Goal: Task Accomplishment & Management: Complete application form

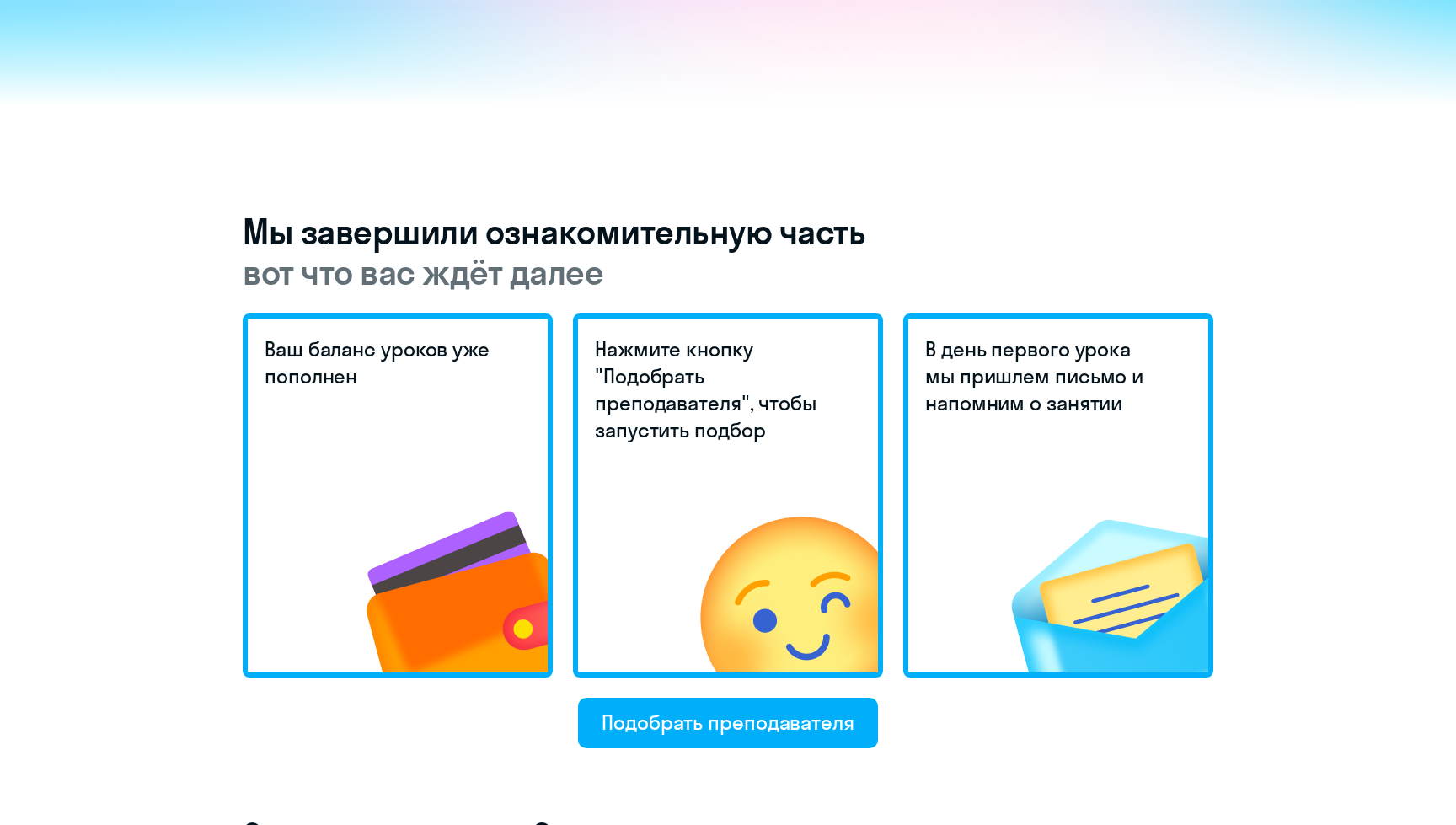
scroll to position [222, 0]
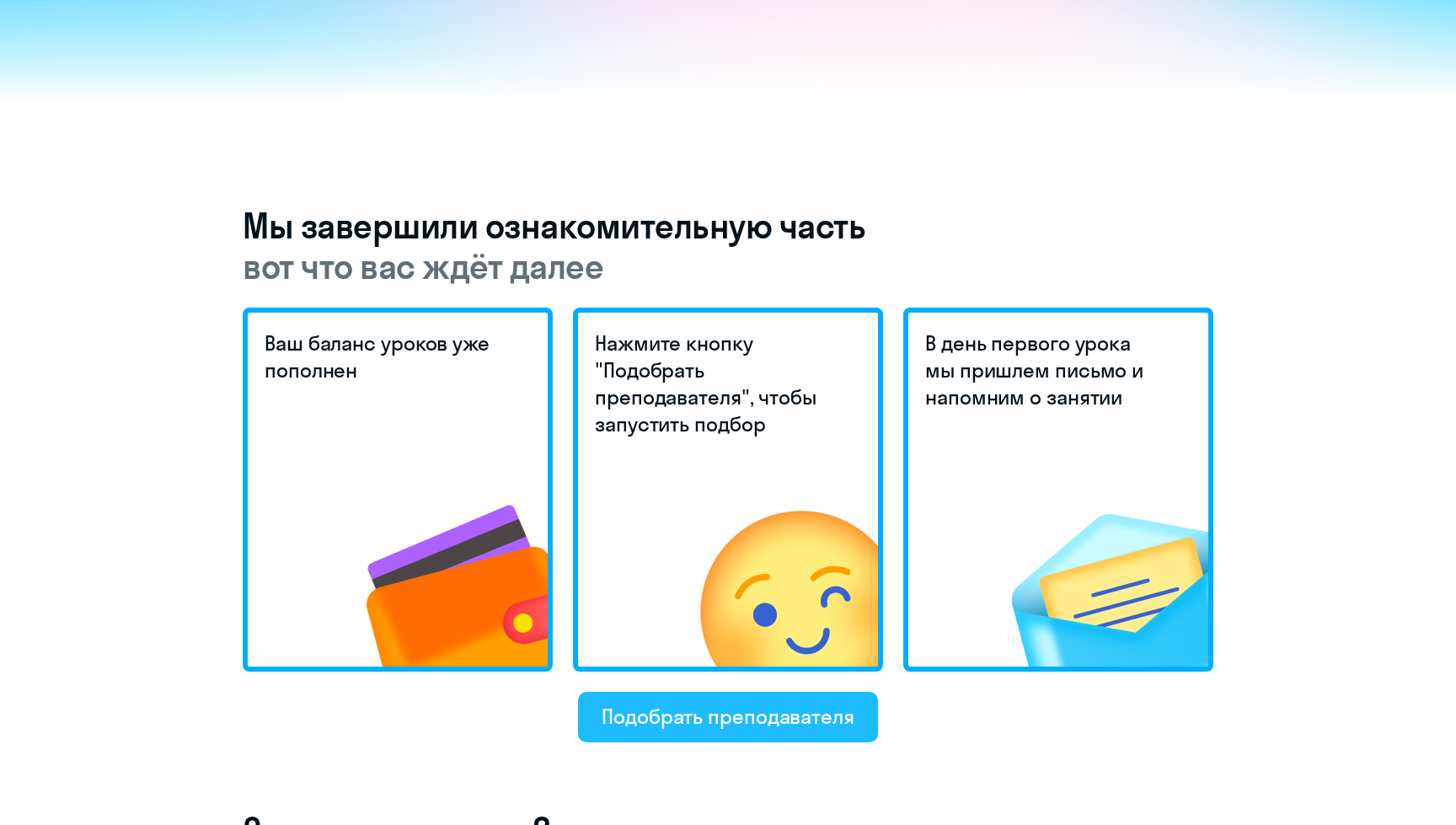
click at [744, 708] on div "Подобрать преподавателя" at bounding box center [728, 716] width 253 height 27
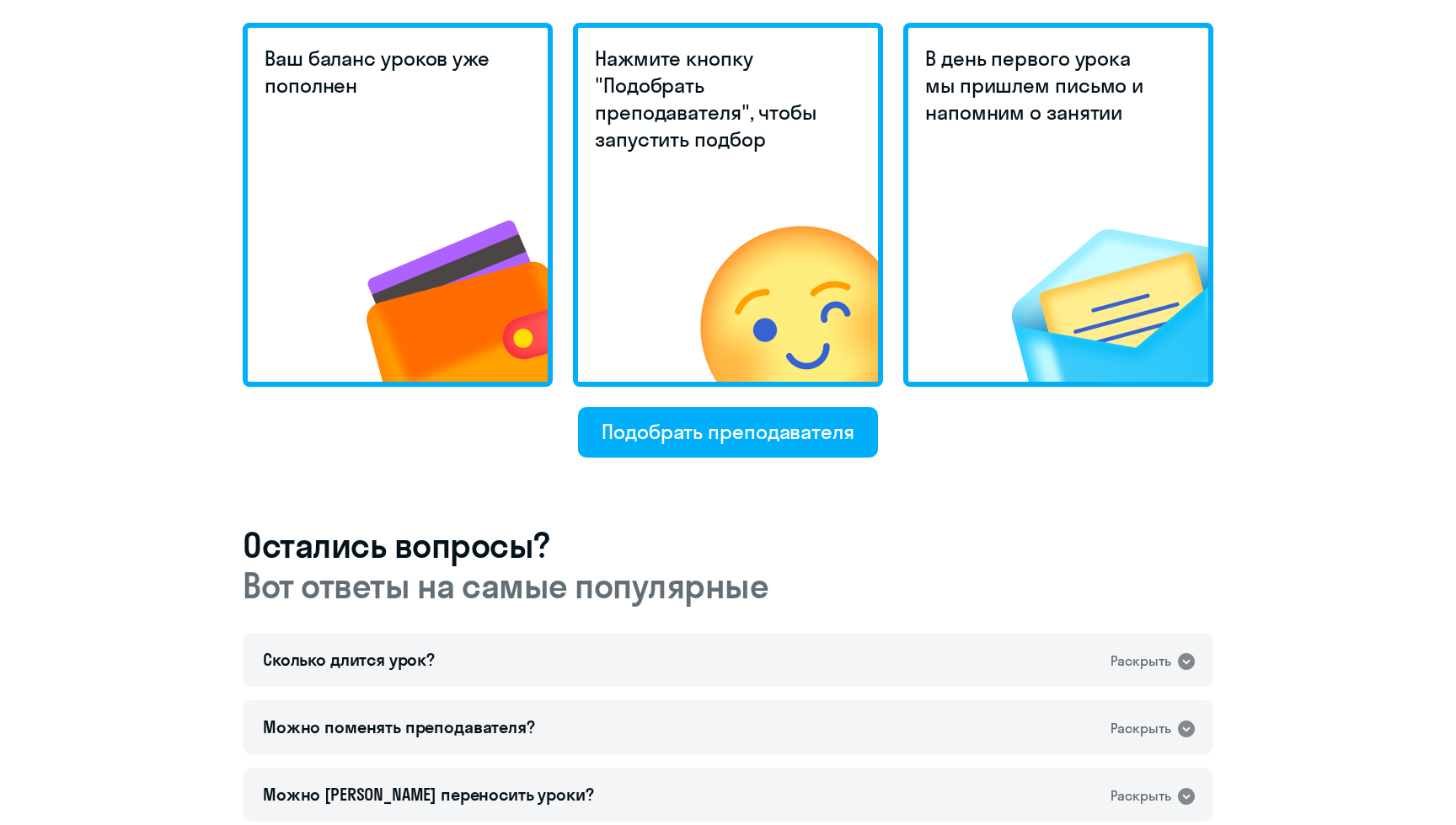
scroll to position [632, 0]
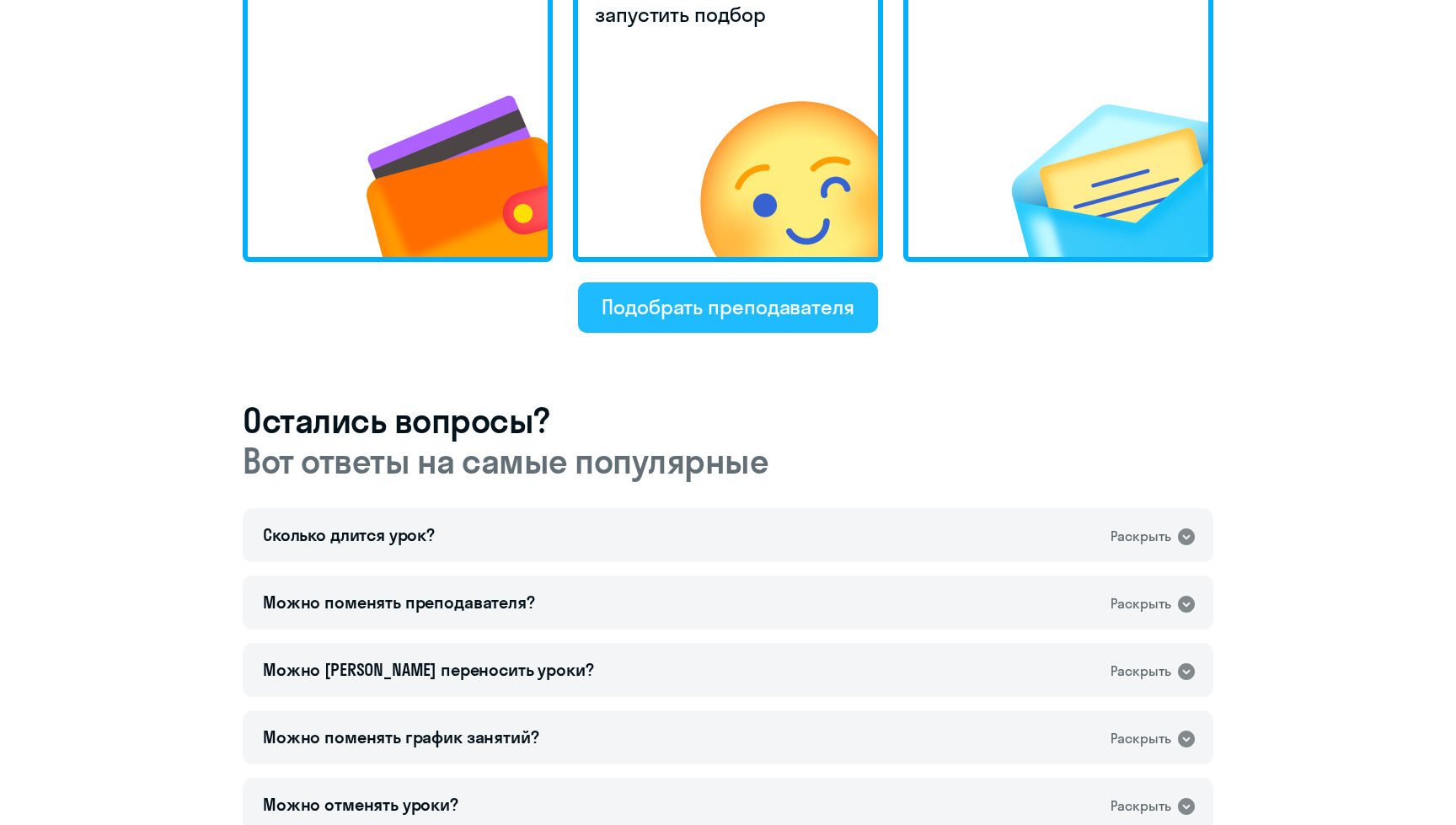
click at [675, 308] on div "Подобрать преподавателя" at bounding box center [728, 306] width 253 height 27
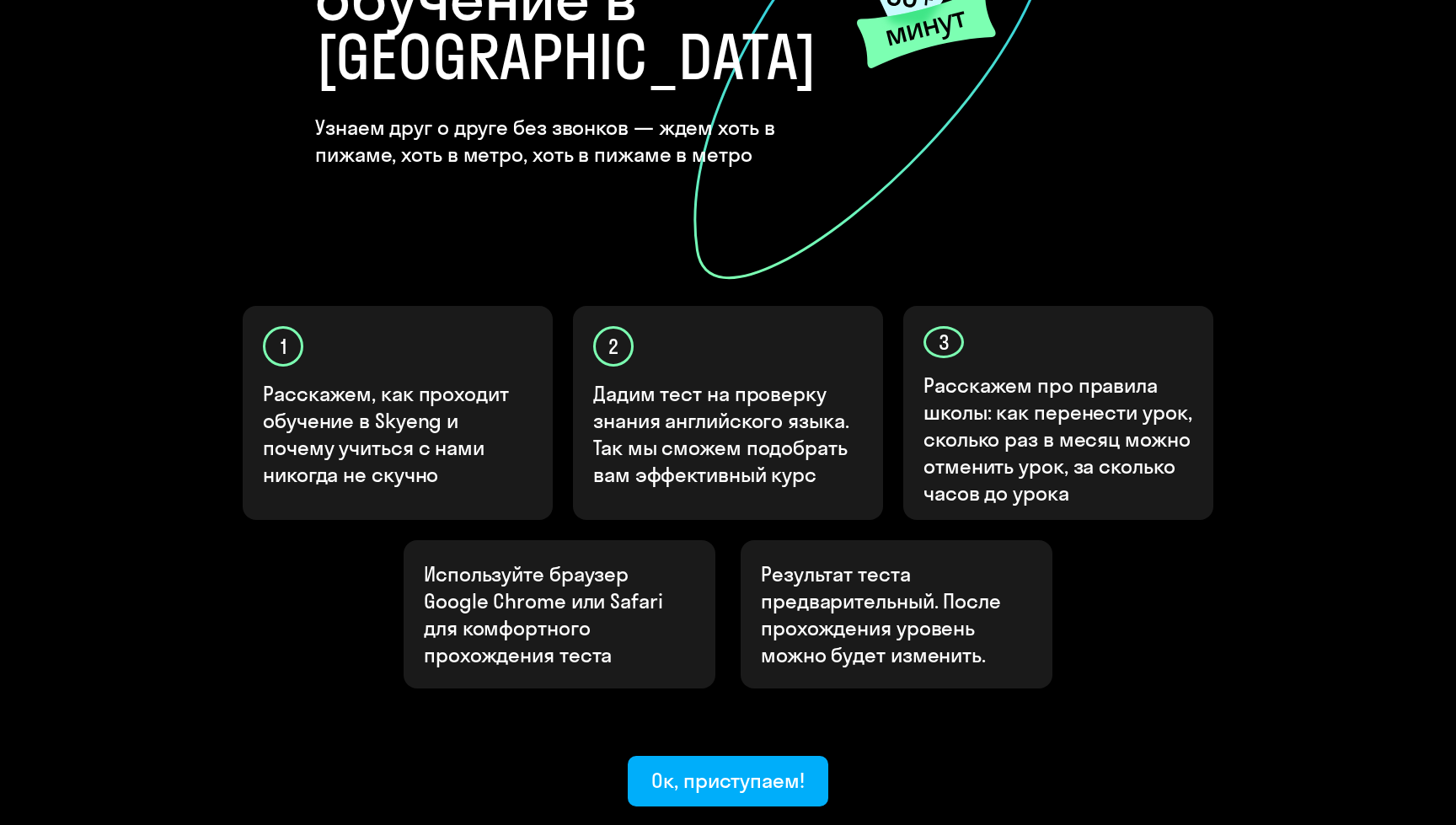
scroll to position [392, 0]
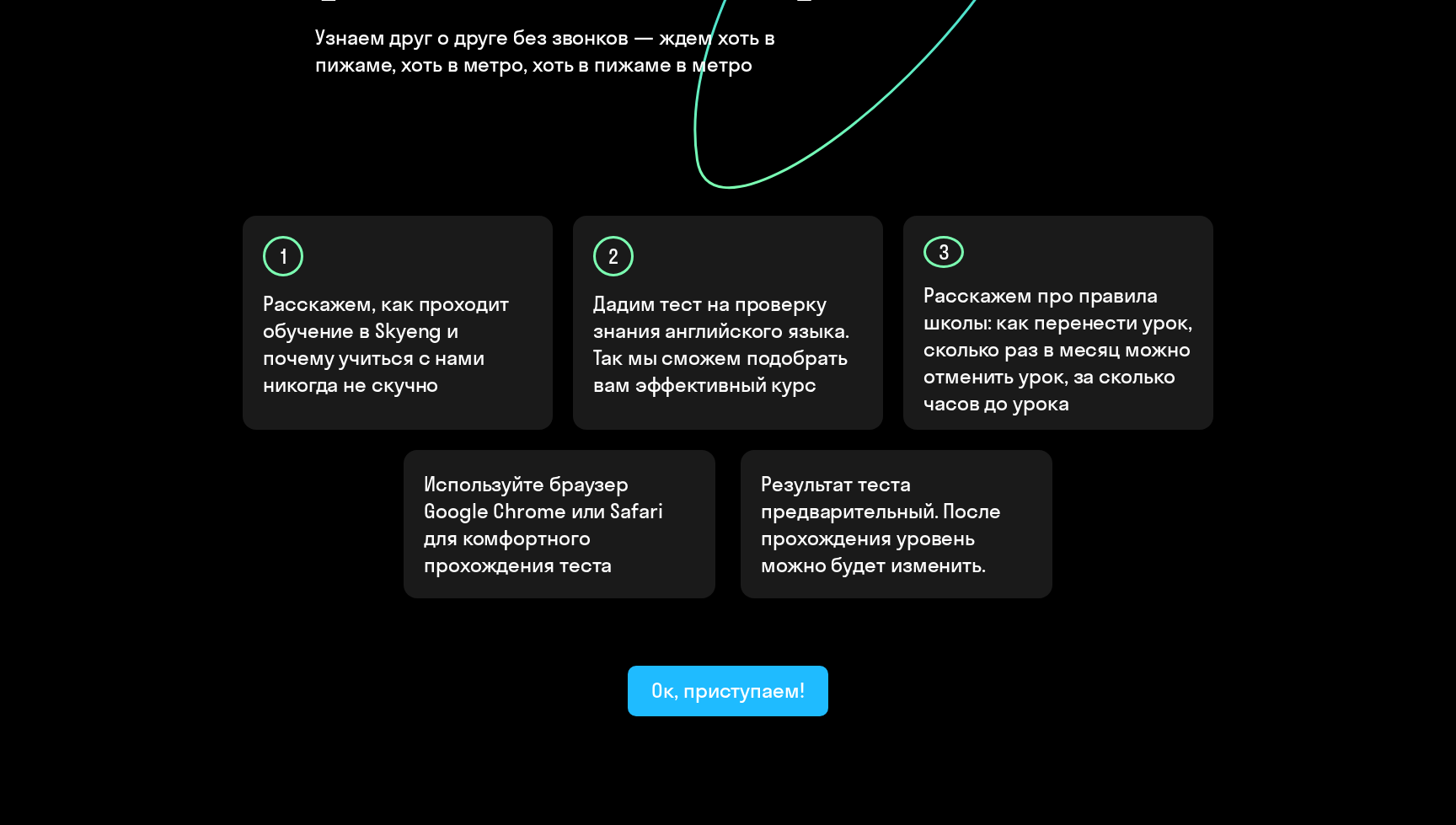
click at [727, 666] on button "Ок, приступаем!" at bounding box center [727, 691] width 200 height 51
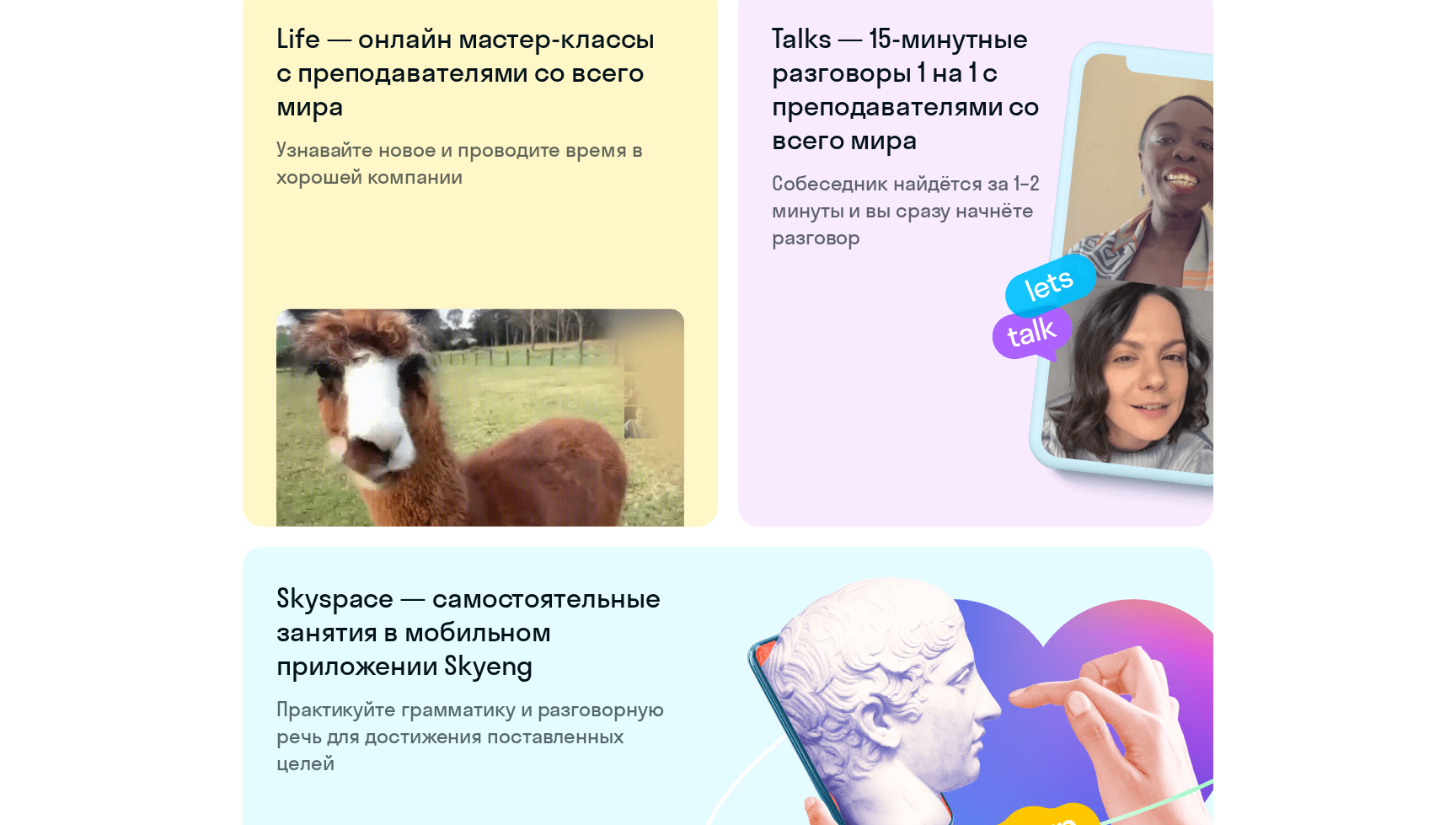
scroll to position [3080, 0]
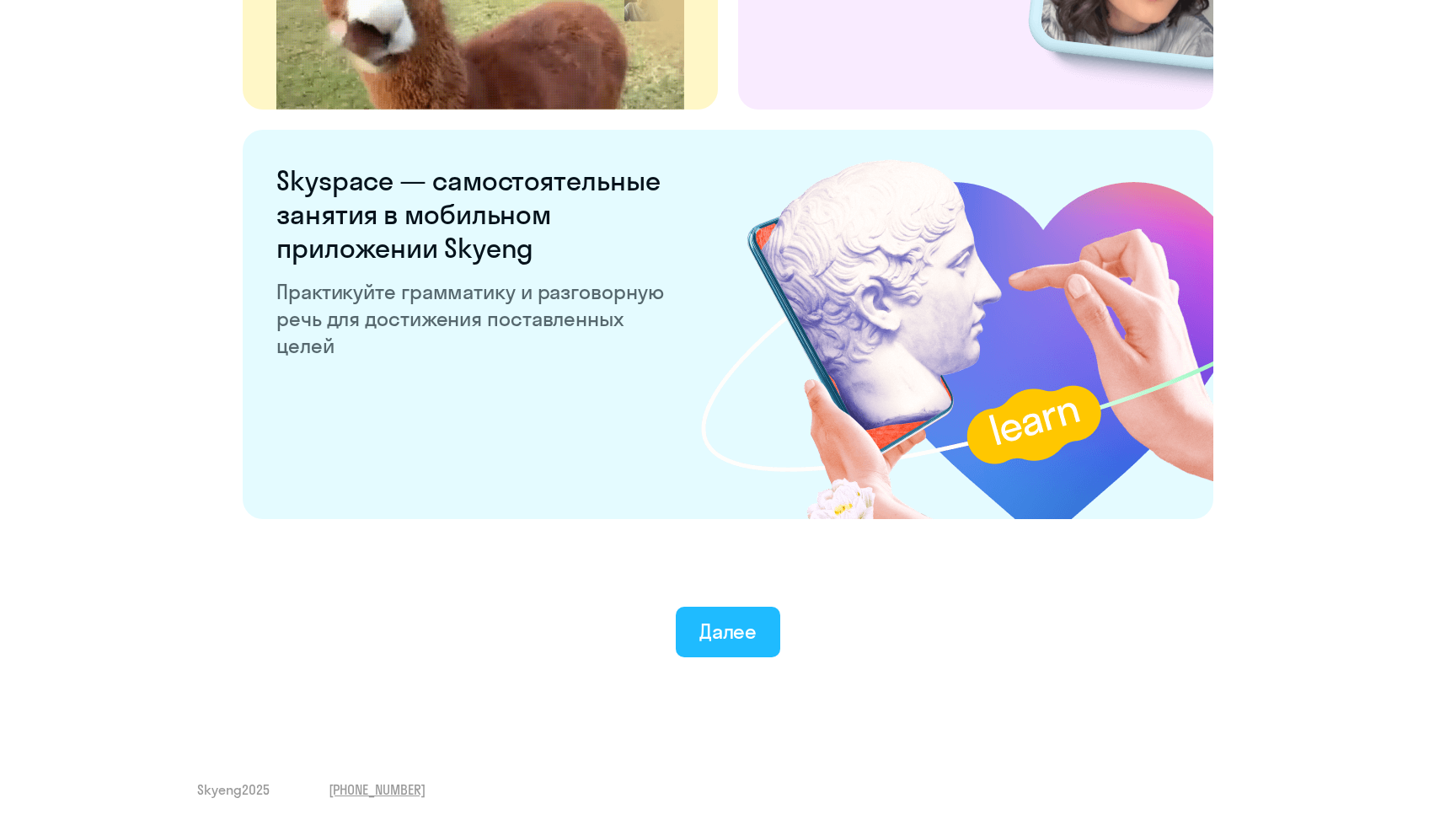
click at [741, 630] on div "Далее" at bounding box center [728, 631] width 58 height 27
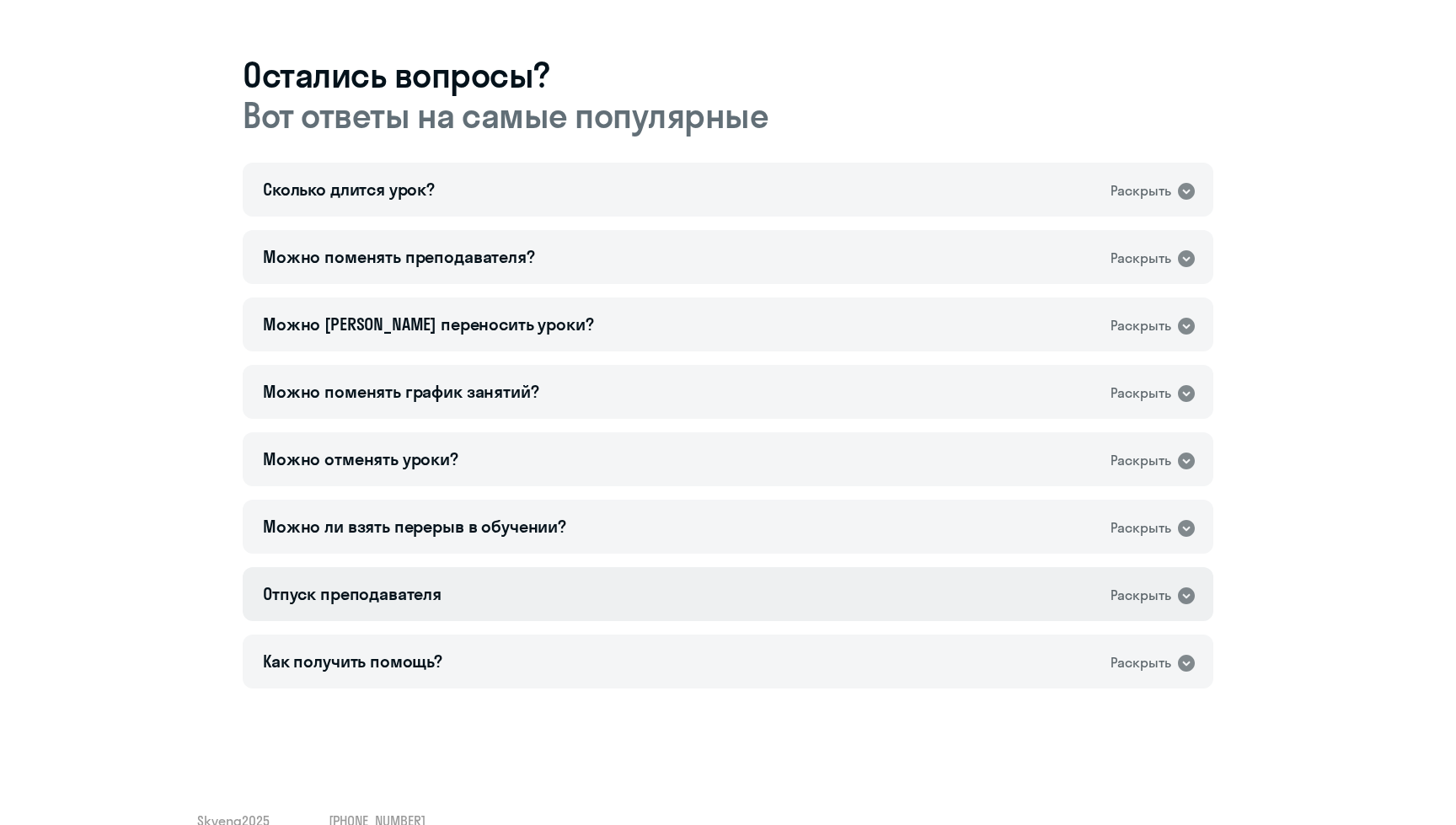
scroll to position [1008, 0]
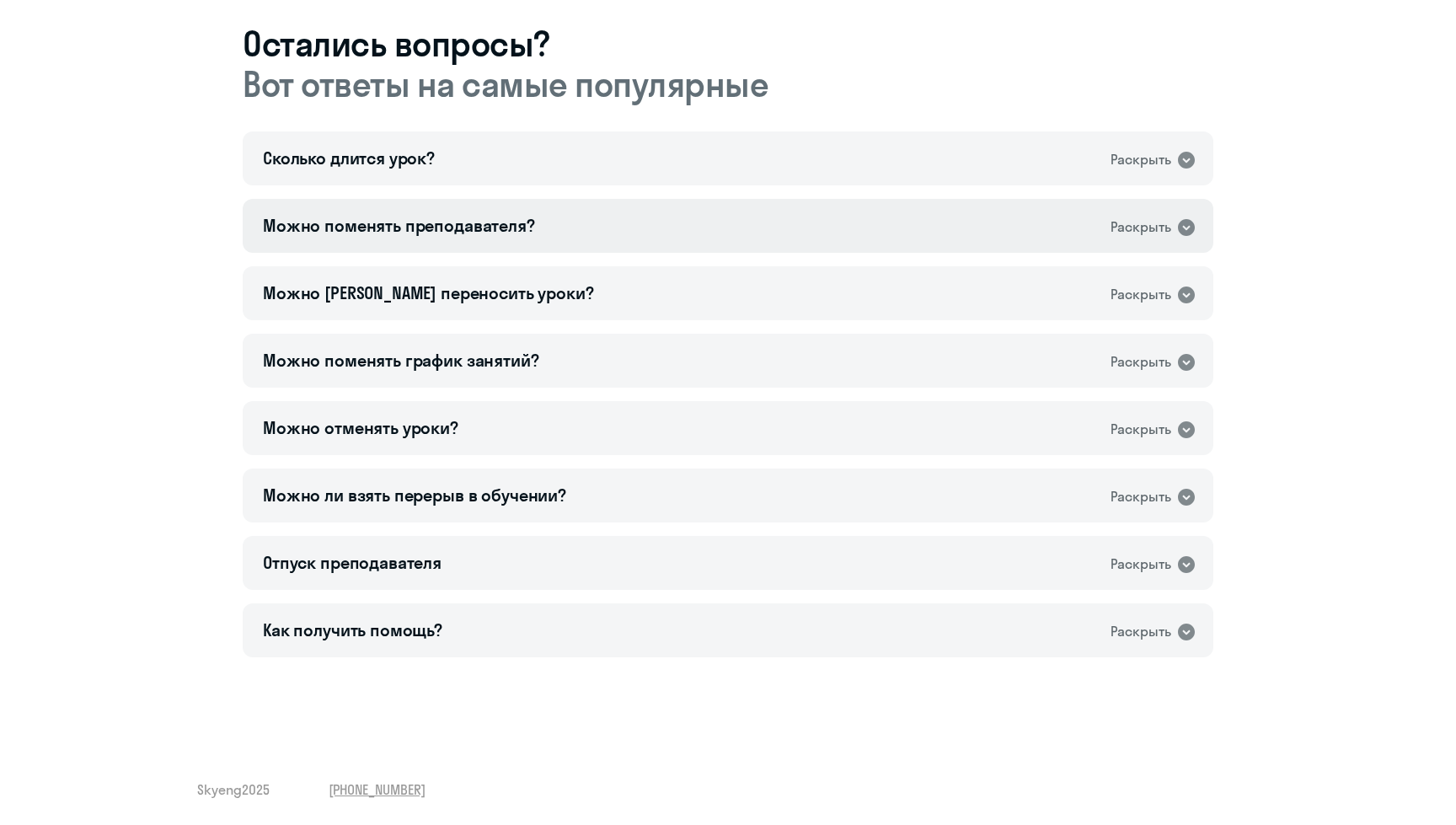
click at [603, 234] on div "Можно поменять преподавателя? Раскрыть" at bounding box center [728, 225] width 971 height 54
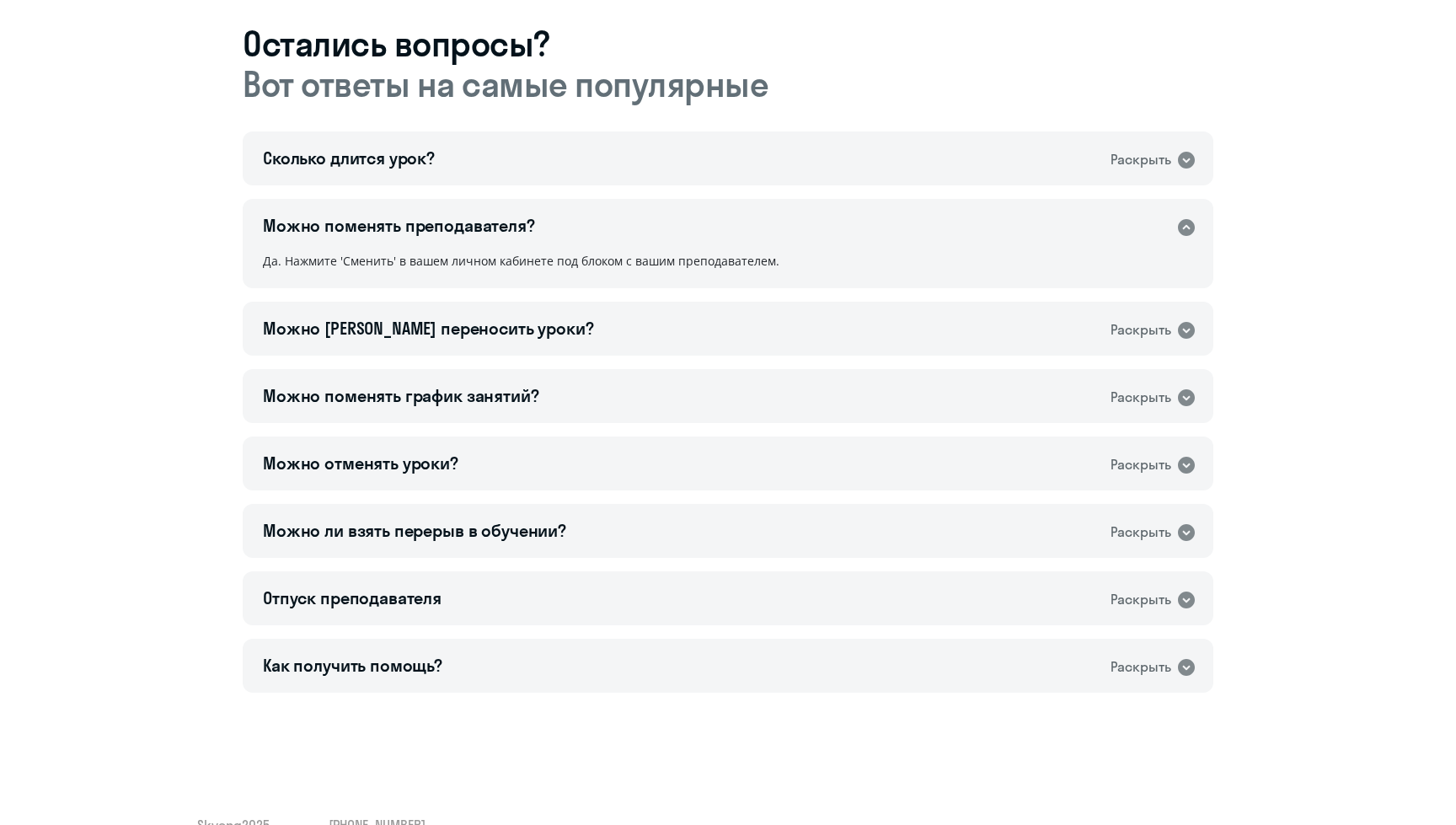
click at [603, 234] on div "Можно поменять преподавателя? Раскрыть" at bounding box center [728, 225] width 971 height 54
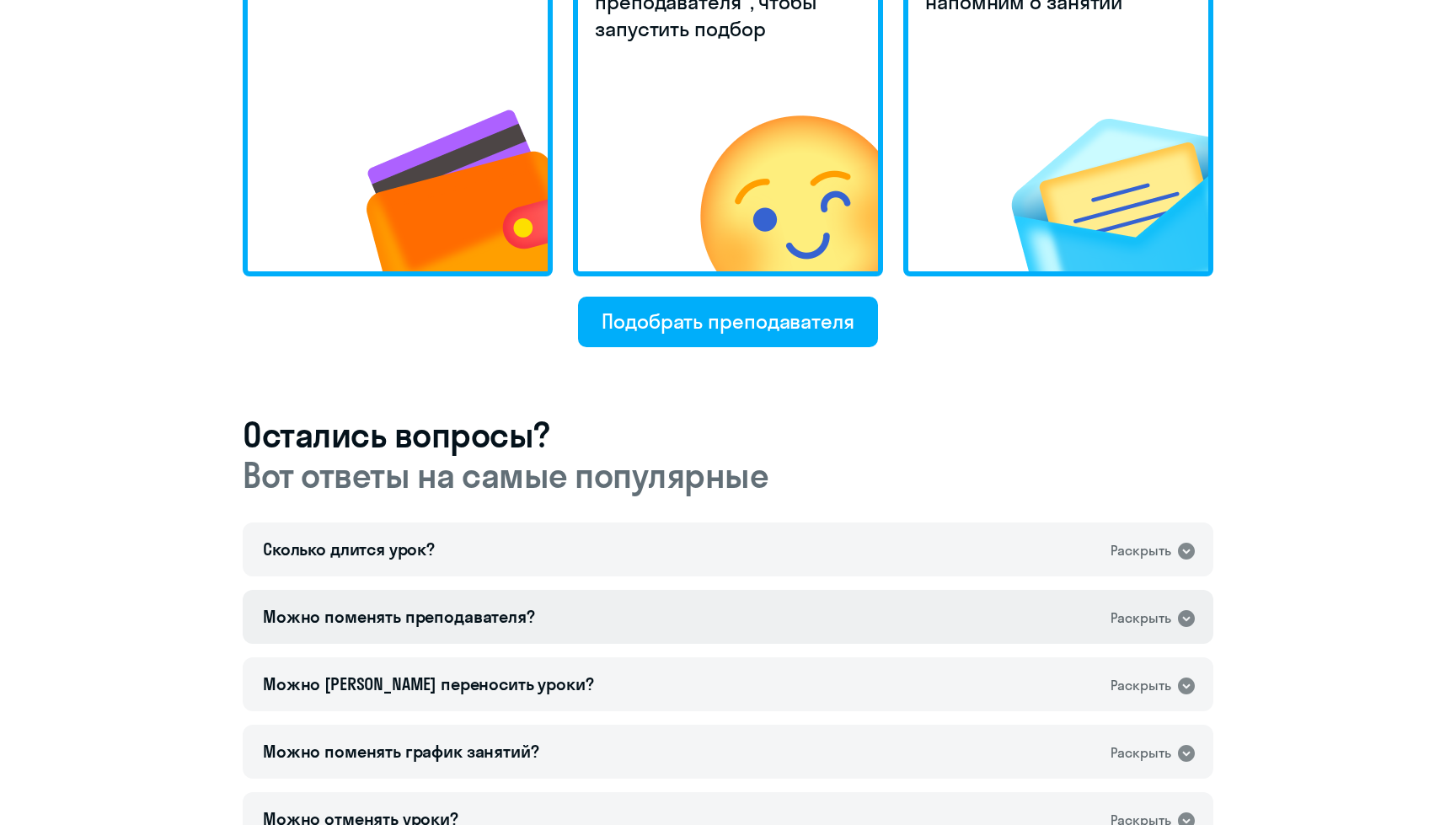
scroll to position [240, 0]
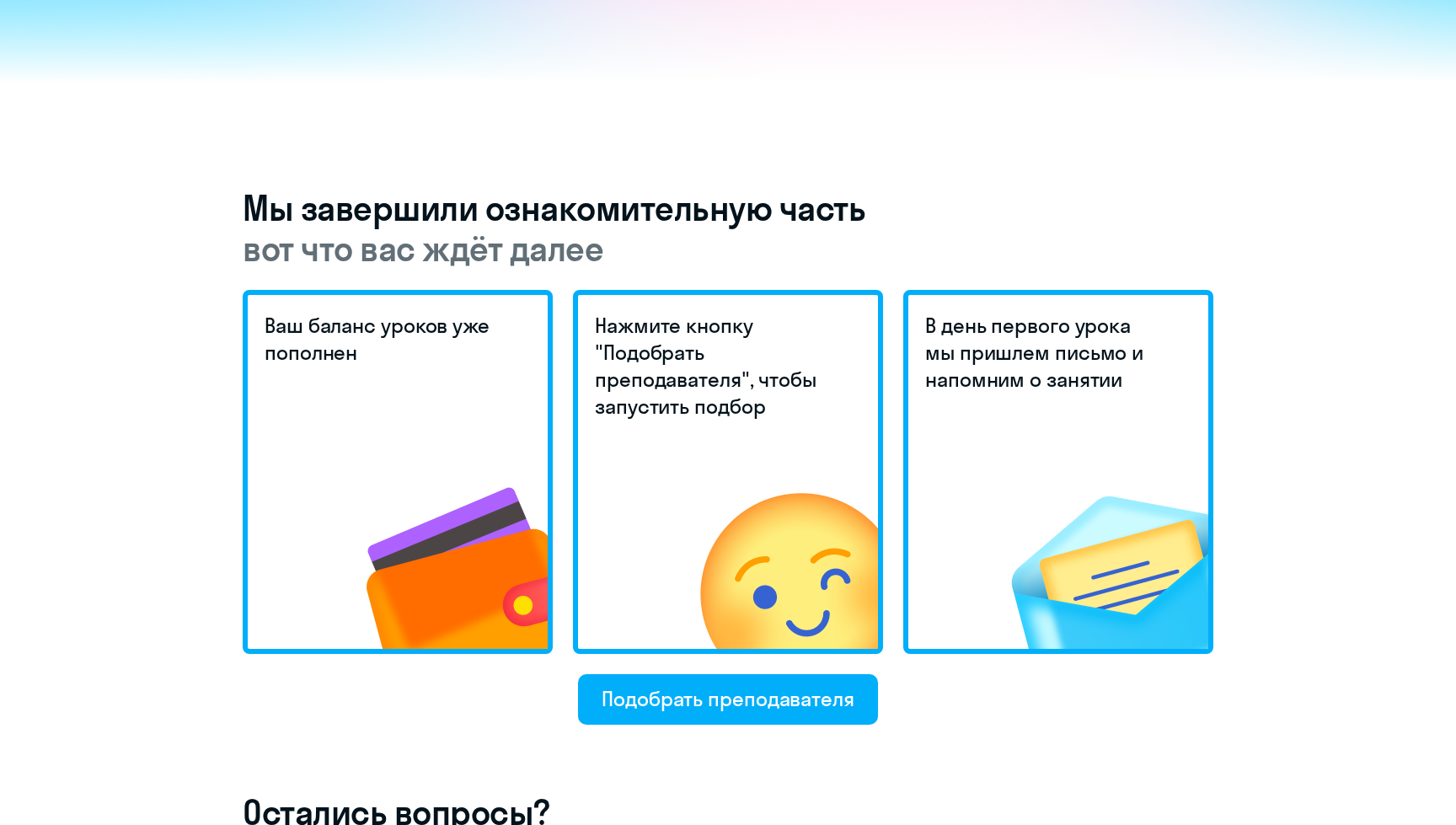
click at [673, 732] on div "Мы завершили ознакомительную часть вот что вас ждёт далее Ваш баланс уроков уже…" at bounding box center [728, 806] width 971 height 1238
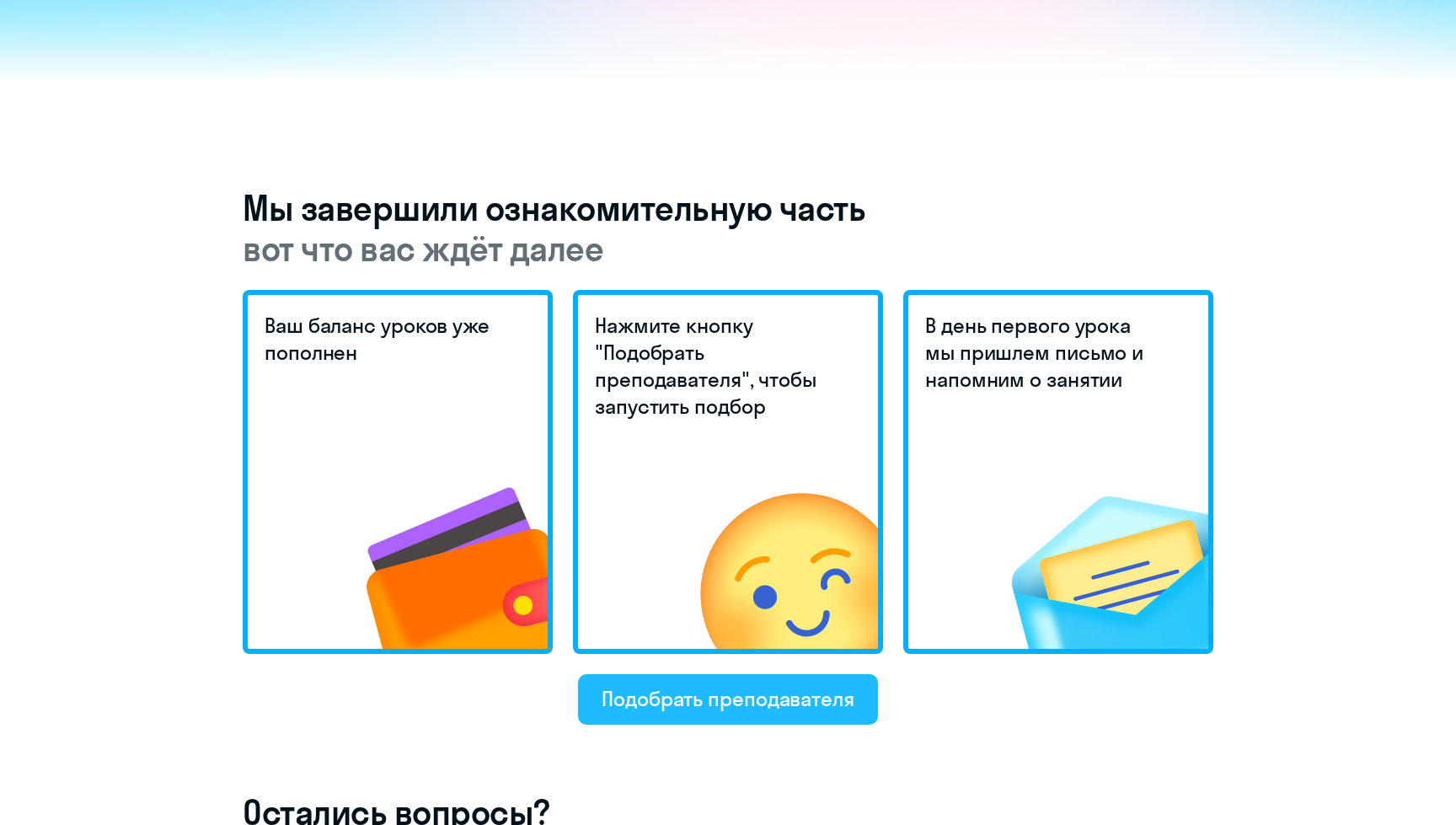
click at [657, 696] on div "Подобрать преподавателя" at bounding box center [728, 699] width 253 height 27
